Goal: Task Accomplishment & Management: Use online tool/utility

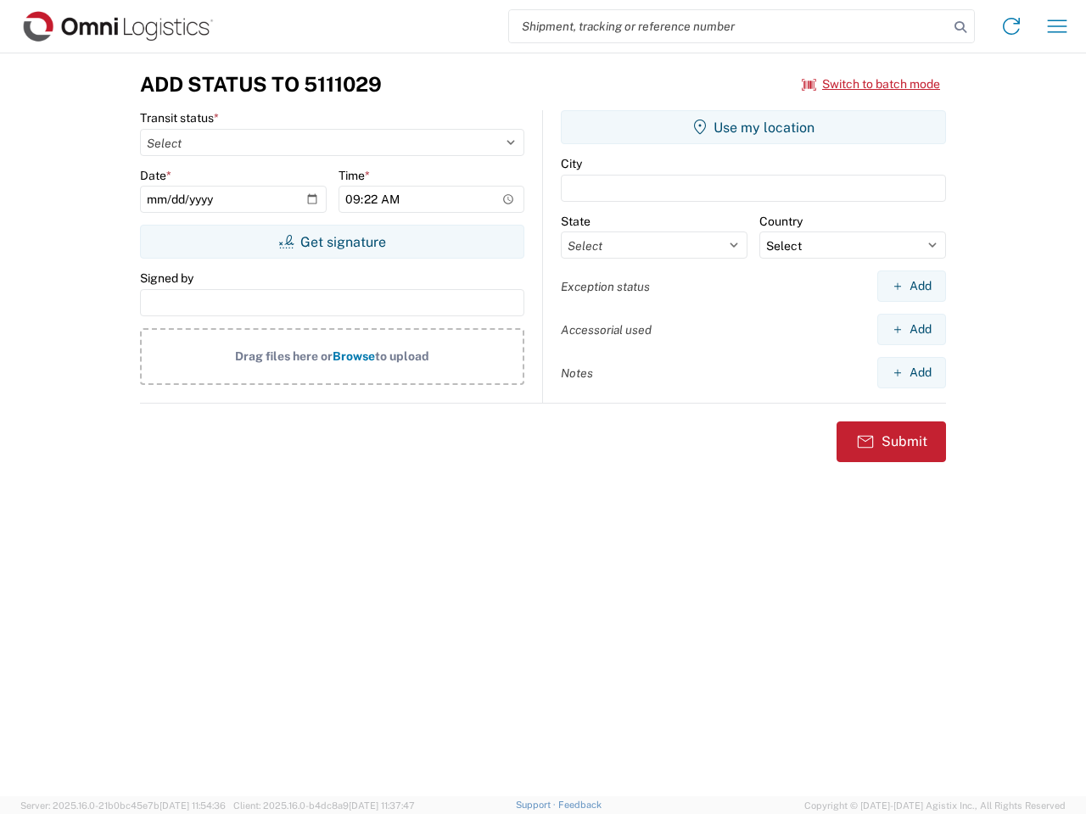
click at [729, 26] on input "search" at bounding box center [728, 26] width 439 height 32
click at [960, 27] on icon at bounding box center [960, 27] width 24 height 24
click at [1011, 26] on icon at bounding box center [1010, 26] width 27 height 27
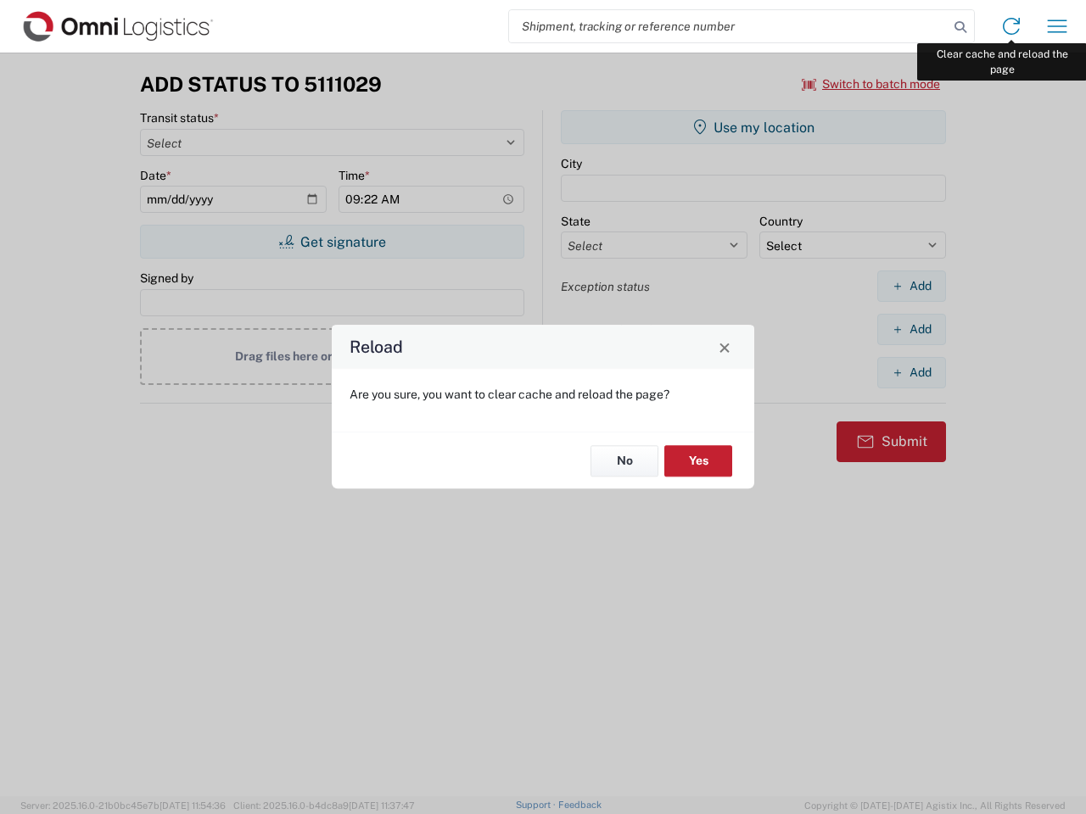
click at [1057, 26] on div "Reload Are you sure, you want to clear cache and reload the page? No Yes" at bounding box center [543, 407] width 1086 height 814
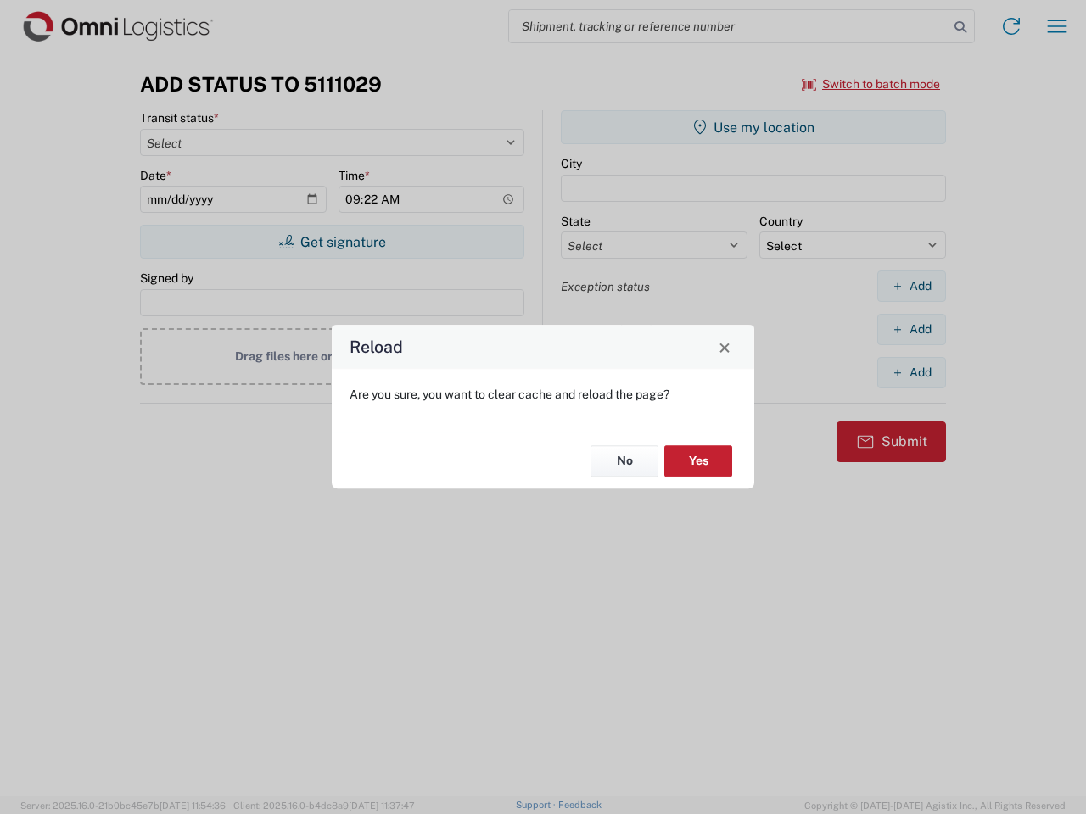
click at [871, 84] on div "Reload Are you sure, you want to clear cache and reload the page? No Yes" at bounding box center [543, 407] width 1086 height 814
click at [332, 242] on div "Reload Are you sure, you want to clear cache and reload the page? No Yes" at bounding box center [543, 407] width 1086 height 814
click at [753, 127] on div "Reload Are you sure, you want to clear cache and reload the page? No Yes" at bounding box center [543, 407] width 1086 height 814
click at [911, 286] on div "Reload Are you sure, you want to clear cache and reload the page? No Yes" at bounding box center [543, 407] width 1086 height 814
click at [911, 329] on div "Reload Are you sure, you want to clear cache and reload the page? No Yes" at bounding box center [543, 407] width 1086 height 814
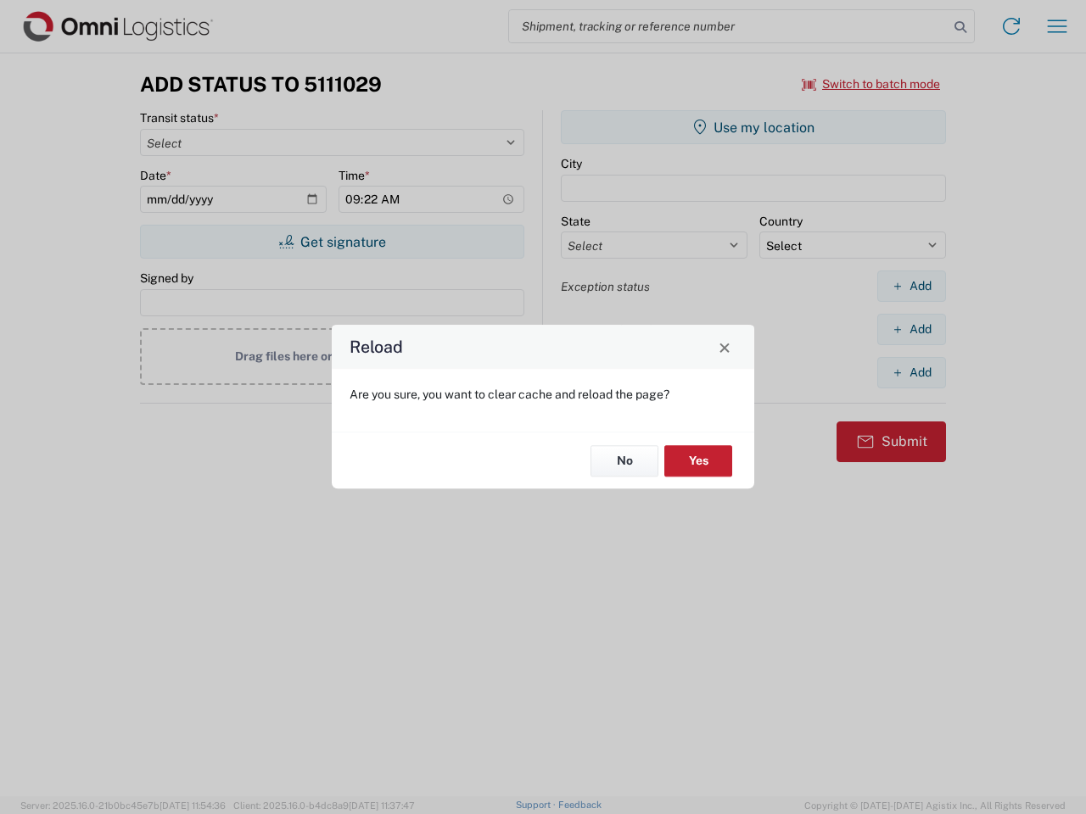
click at [911, 372] on div "Reload Are you sure, you want to clear cache and reload the page? No Yes" at bounding box center [543, 407] width 1086 height 814
